Goal: Information Seeking & Learning: Learn about a topic

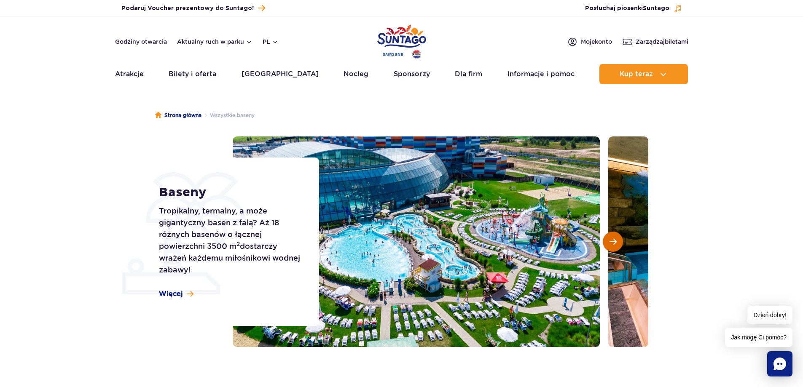
click at [611, 247] on button "Następny slajd" at bounding box center [613, 242] width 20 height 20
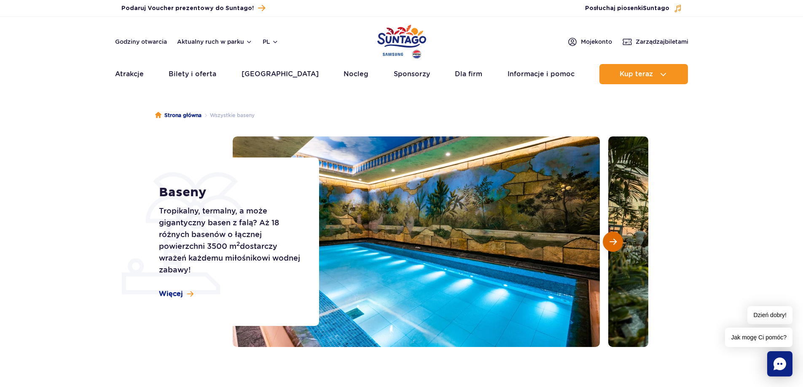
click at [611, 247] on button "Następny slajd" at bounding box center [613, 242] width 20 height 20
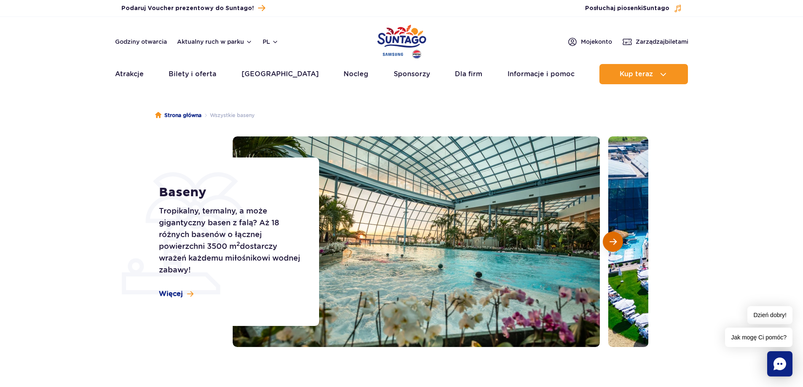
click at [611, 247] on button "Następny slajd" at bounding box center [613, 242] width 20 height 20
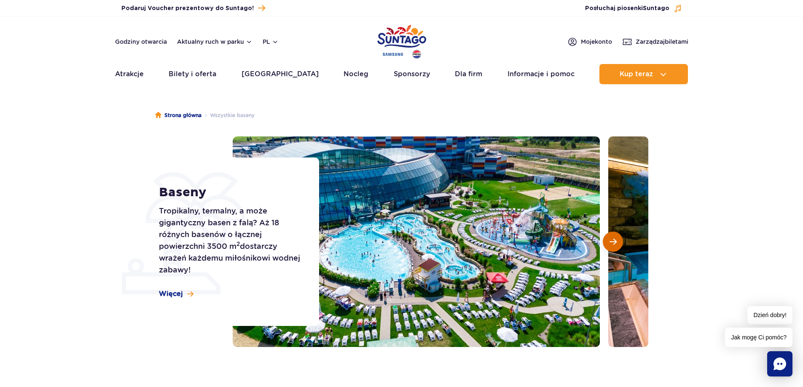
click at [611, 247] on button "Następny slajd" at bounding box center [613, 242] width 20 height 20
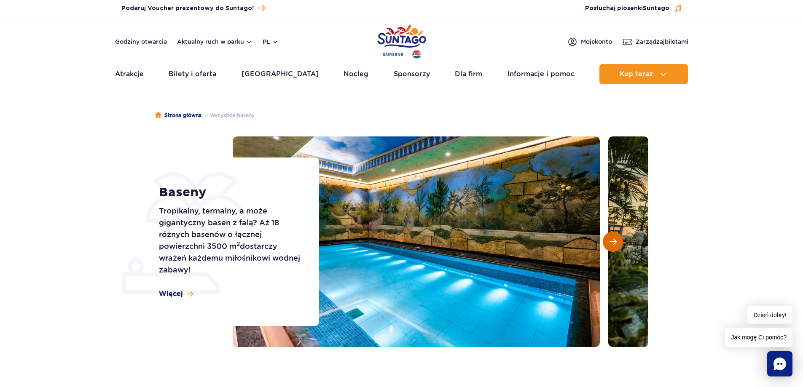
click at [616, 242] on span "Następny slajd" at bounding box center [613, 242] width 7 height 8
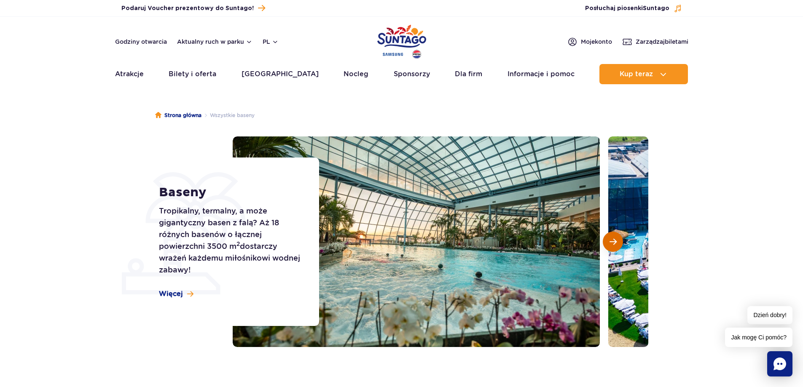
click at [614, 241] on span "Następny slajd" at bounding box center [613, 242] width 7 height 8
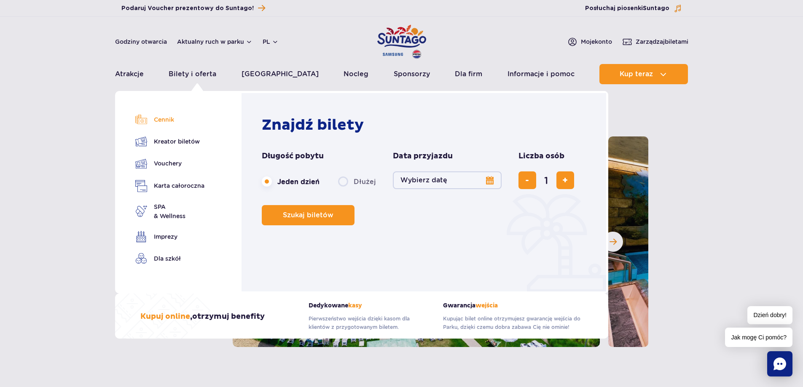
click at [157, 118] on link "Cennik" at bounding box center [169, 120] width 69 height 12
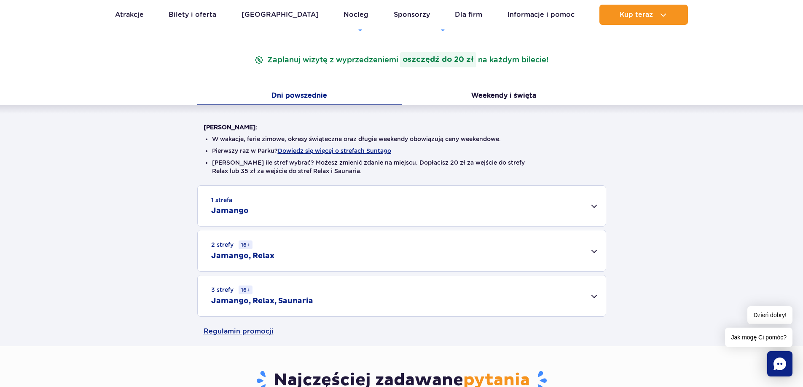
click at [239, 211] on h2 "Jamango" at bounding box center [230, 211] width 38 height 10
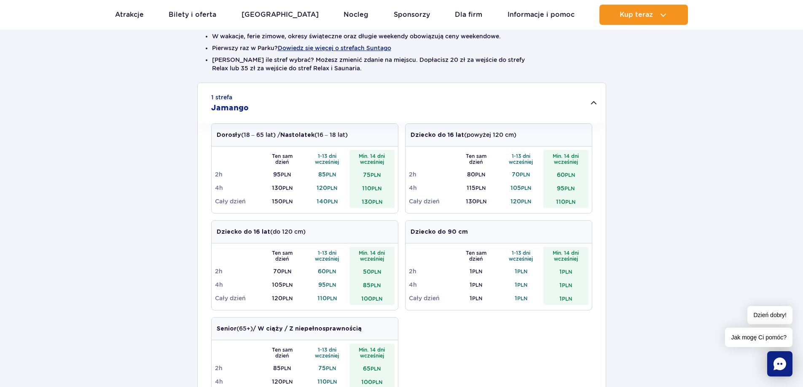
scroll to position [253, 0]
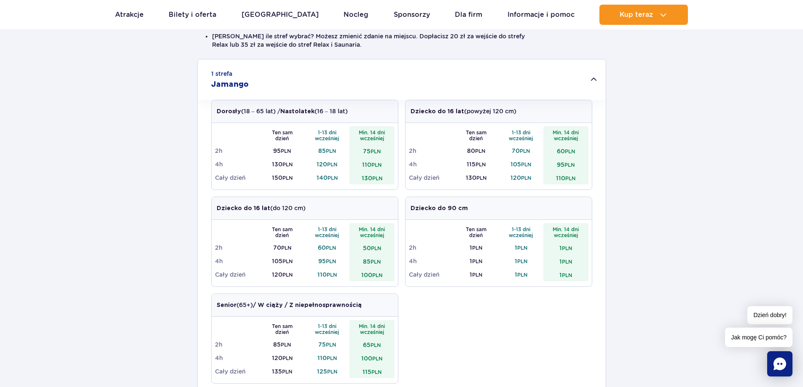
click at [351, 77] on div "1 strefa Jamango" at bounding box center [402, 79] width 408 height 40
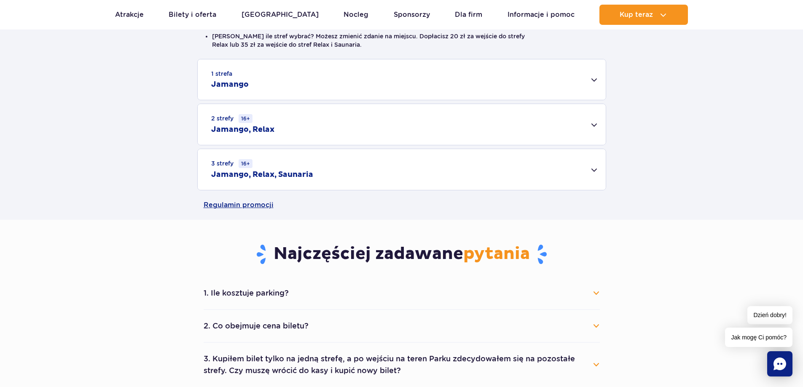
click at [288, 131] on div "2 strefy 16+ Jamango, Relax" at bounding box center [402, 124] width 408 height 41
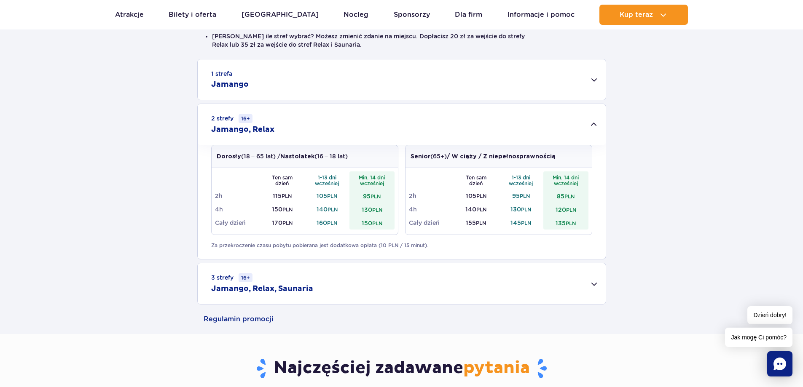
click at [321, 122] on div "2 strefy 16+ Jamango, Relax" at bounding box center [402, 124] width 408 height 41
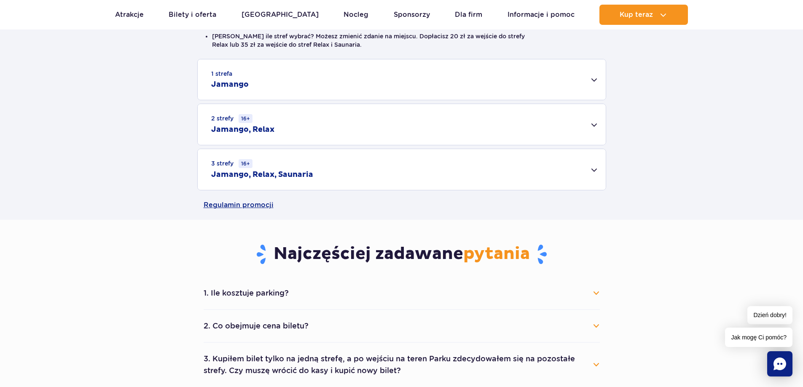
click at [329, 177] on div "3 strefy 16+ Jamango, Relax, Saunaria" at bounding box center [402, 169] width 408 height 41
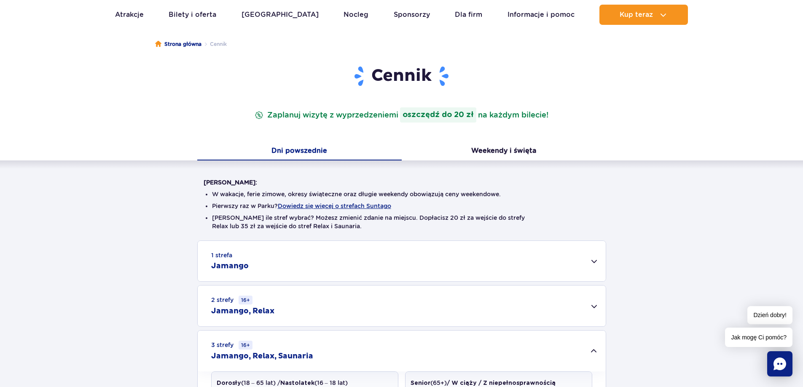
scroll to position [0, 0]
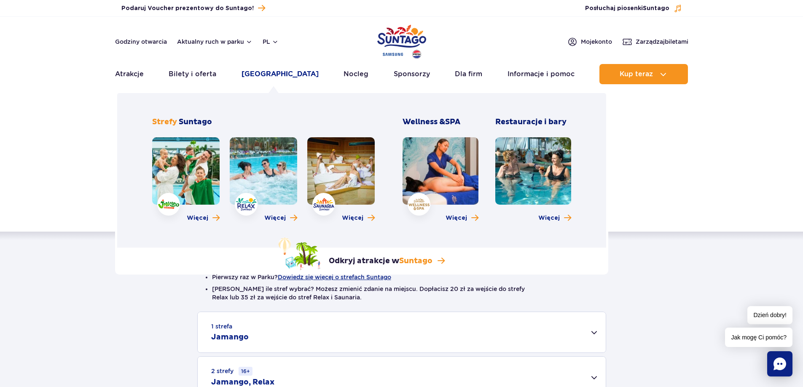
click at [280, 75] on link "[GEOGRAPHIC_DATA]" at bounding box center [280, 74] width 77 height 20
